Goal: Book appointment/travel/reservation

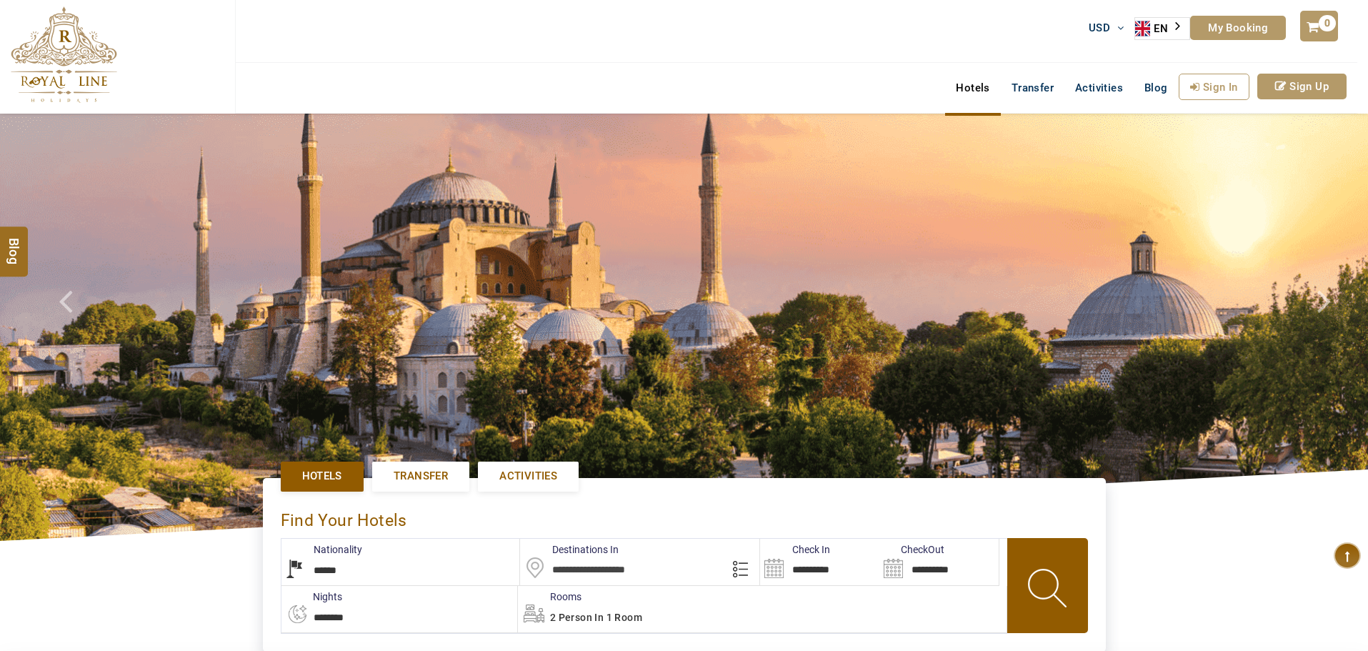
select select "******"
click at [1102, 88] on link "Activities" at bounding box center [1098, 88] width 69 height 29
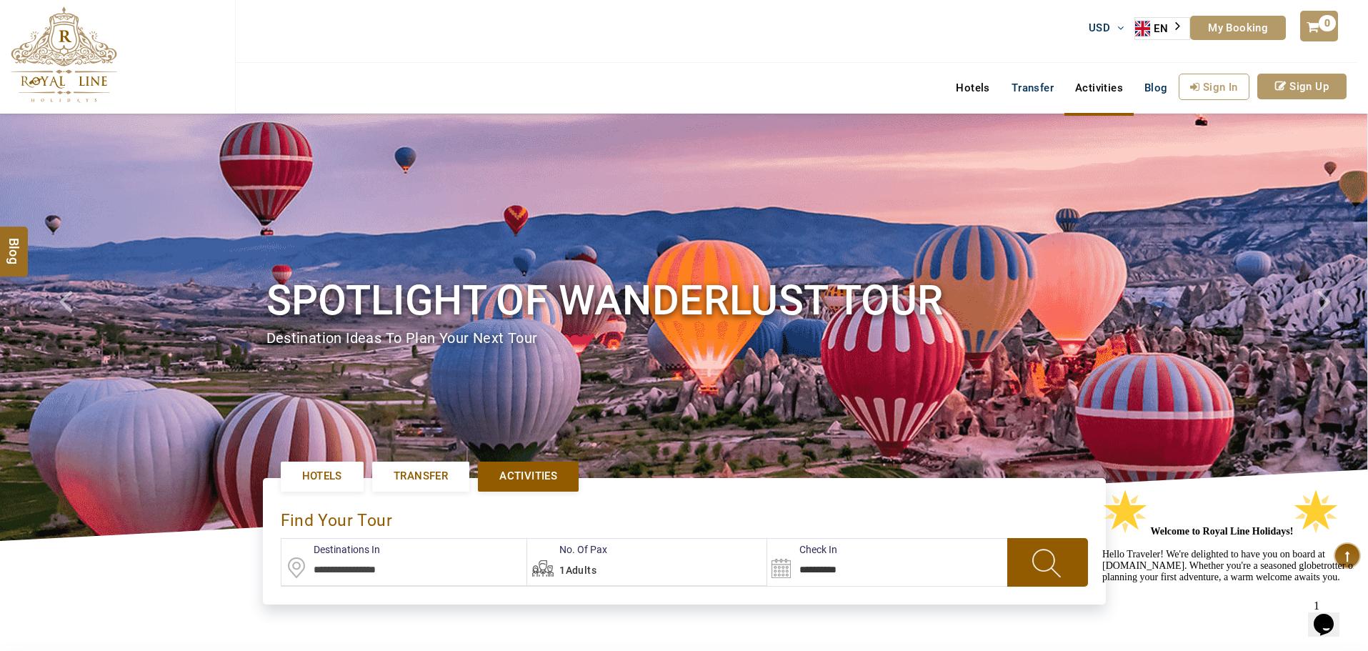
click at [984, 89] on link "Hotels" at bounding box center [972, 88] width 55 height 29
